Goal: Find specific page/section: Find specific page/section

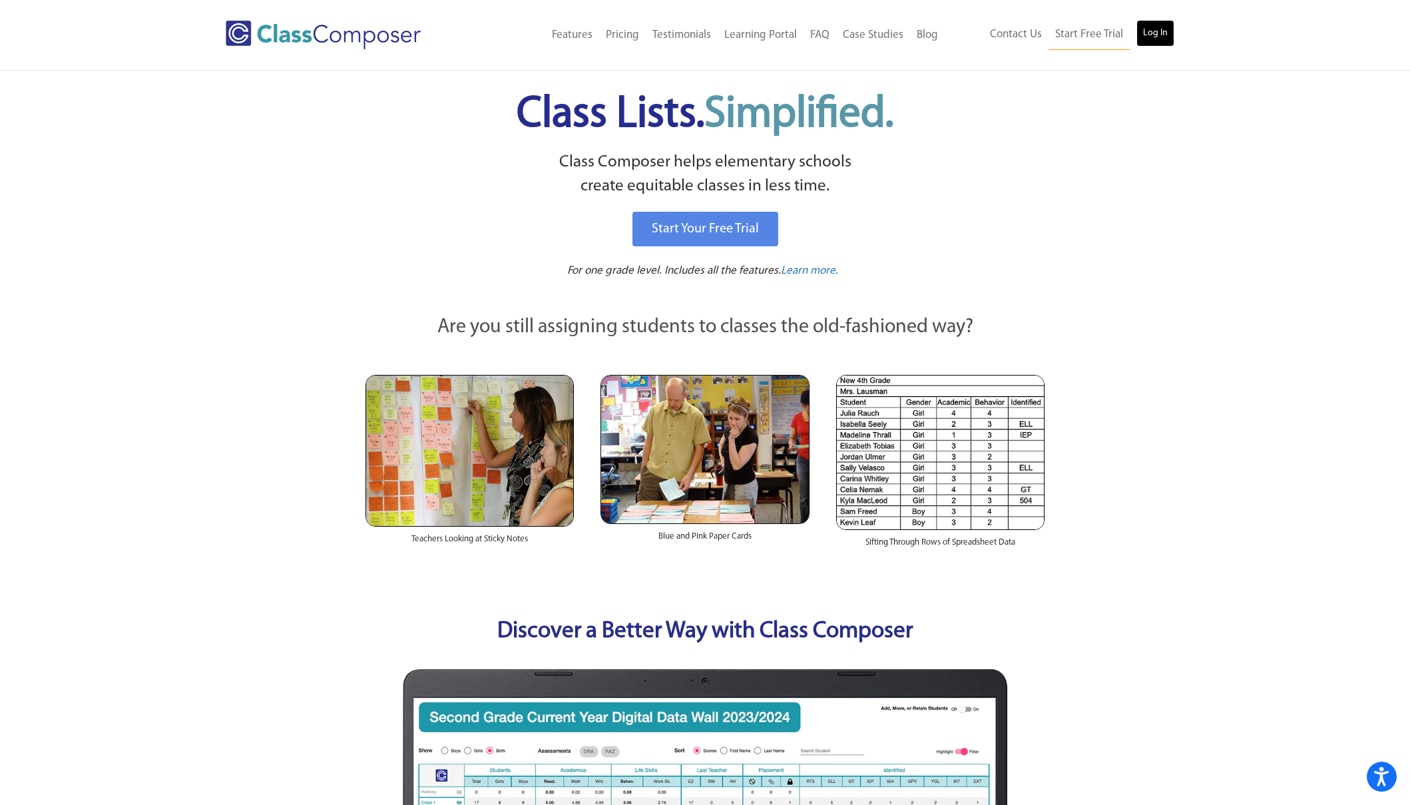
click at [1141, 35] on link "Log In" at bounding box center [1155, 33] width 38 height 27
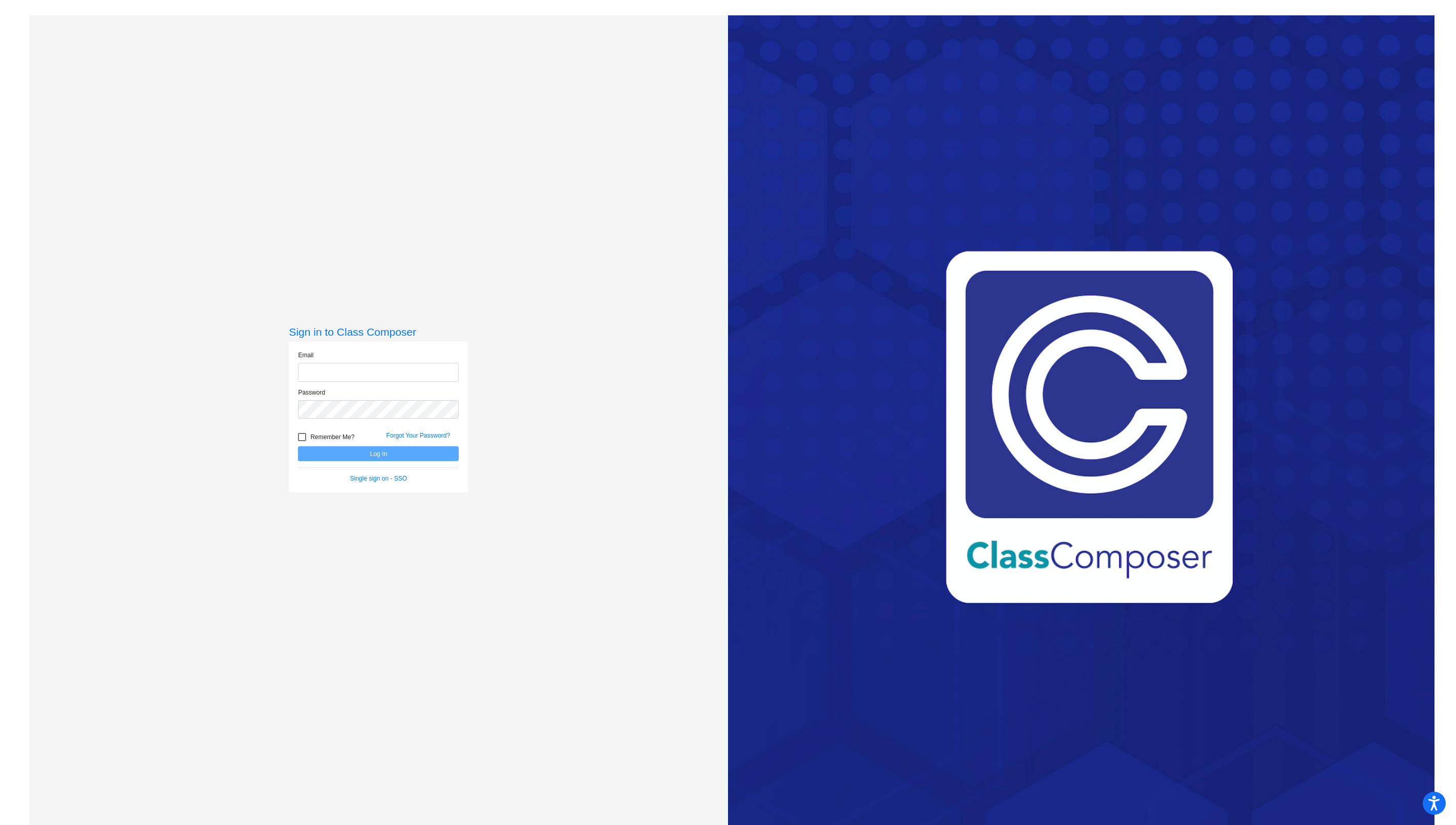
type input "dreagan@bethlehemschools.org"
click at [382, 458] on button "Log In" at bounding box center [378, 453] width 161 height 15
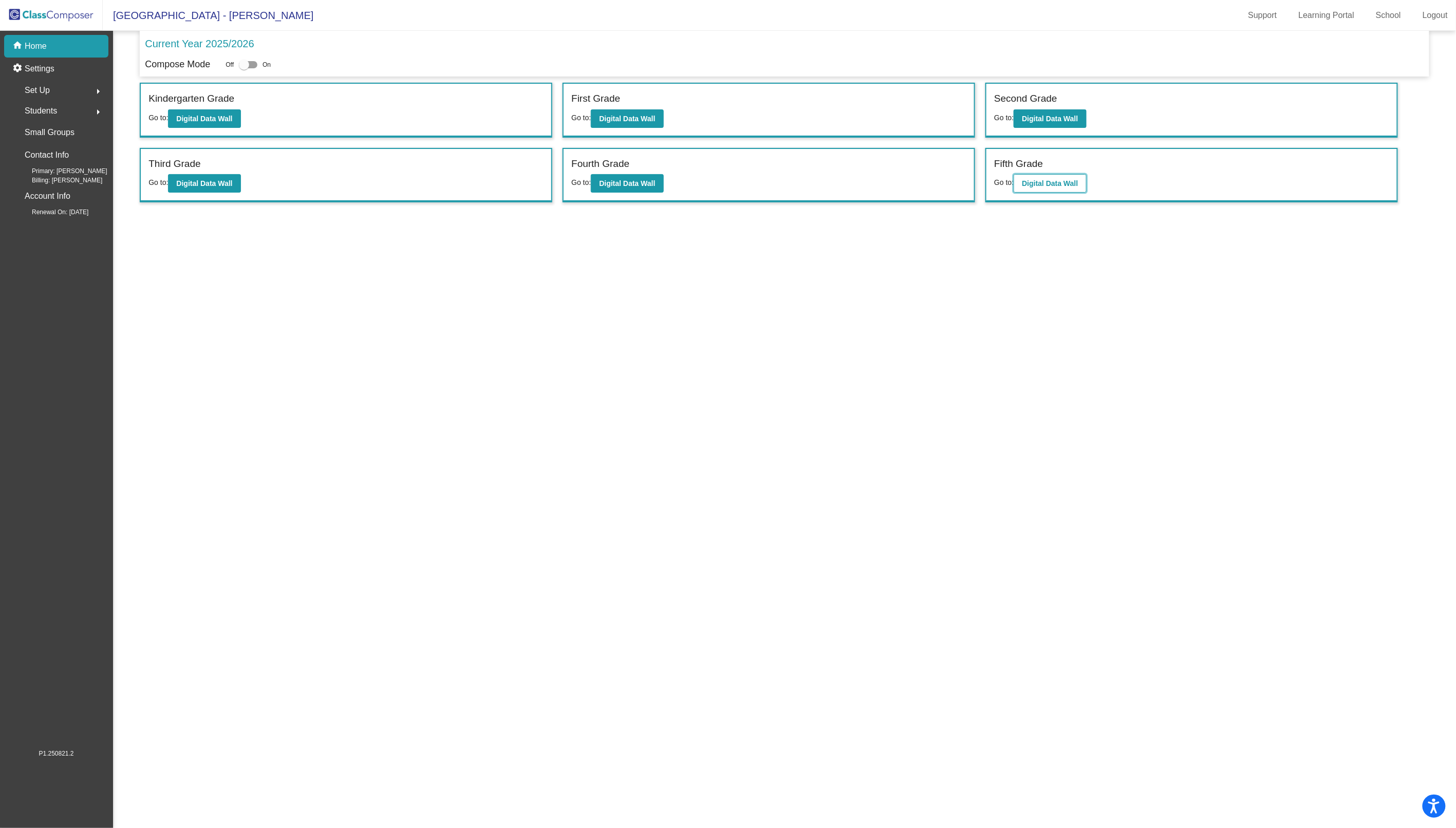
click at [1051, 181] on b "Digital Data Wall" at bounding box center [1050, 183] width 56 height 8
